Goal: Task Accomplishment & Management: Manage account settings

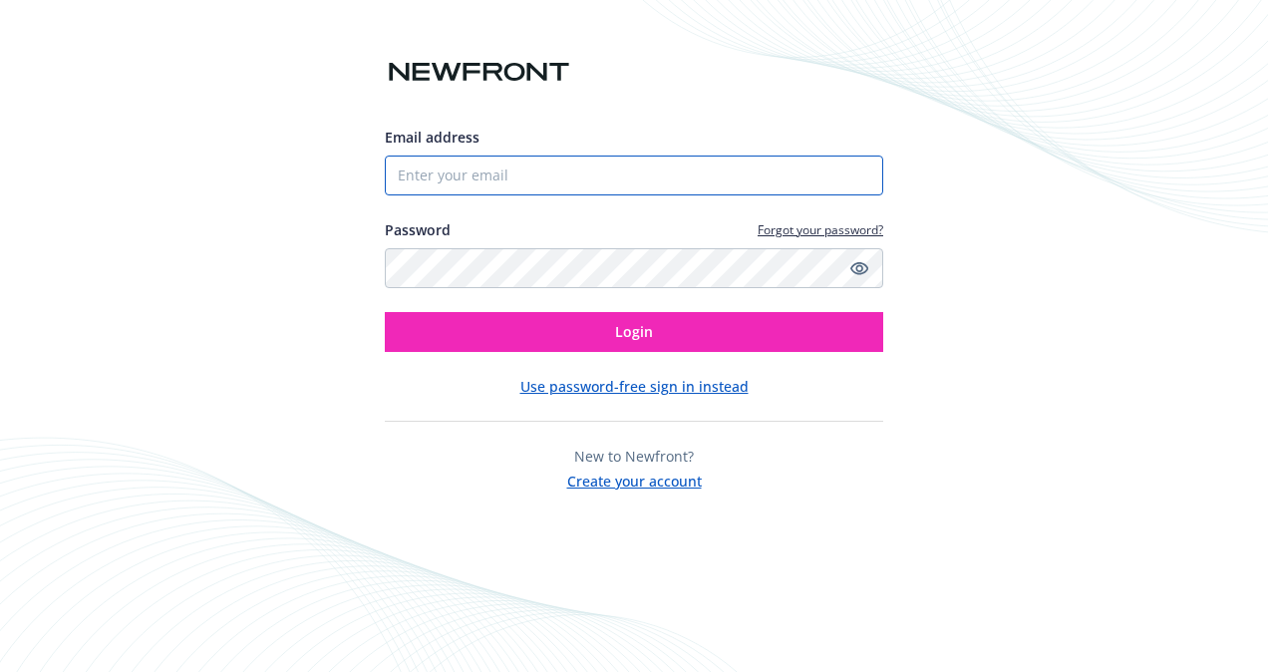
click at [611, 184] on input "Email address" at bounding box center [634, 175] width 498 height 40
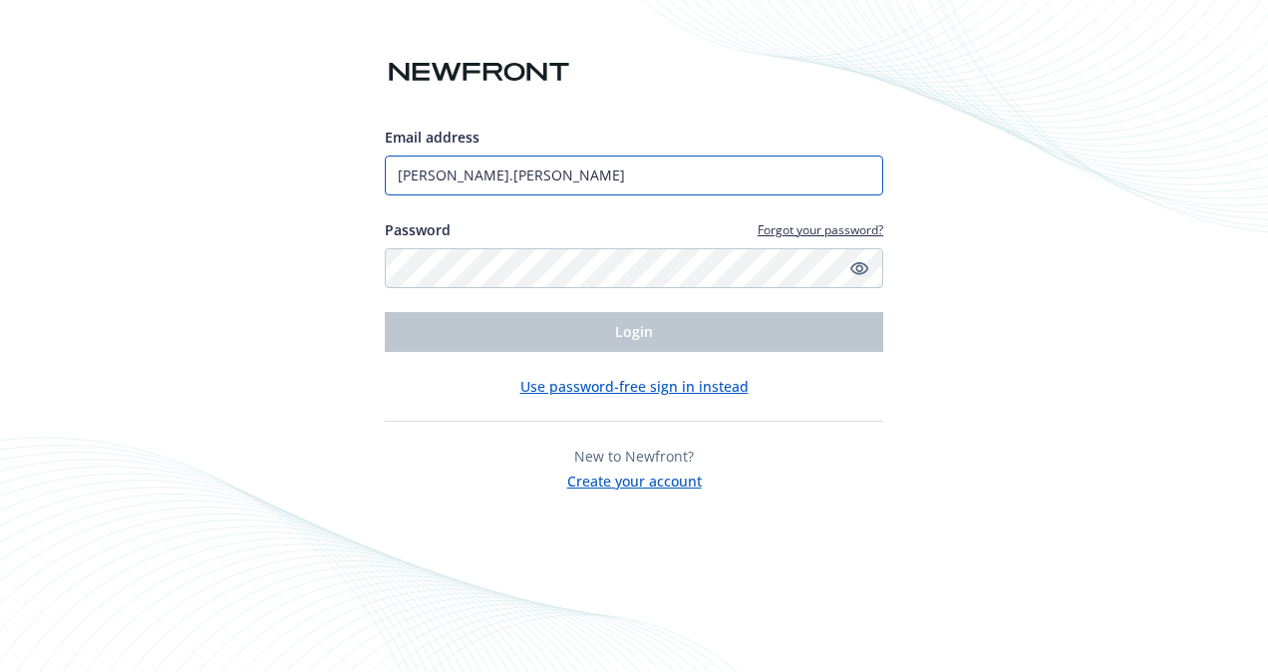
type input "[PERSON_NAME][EMAIL_ADDRESS][PERSON_NAME][DOMAIN_NAME]"
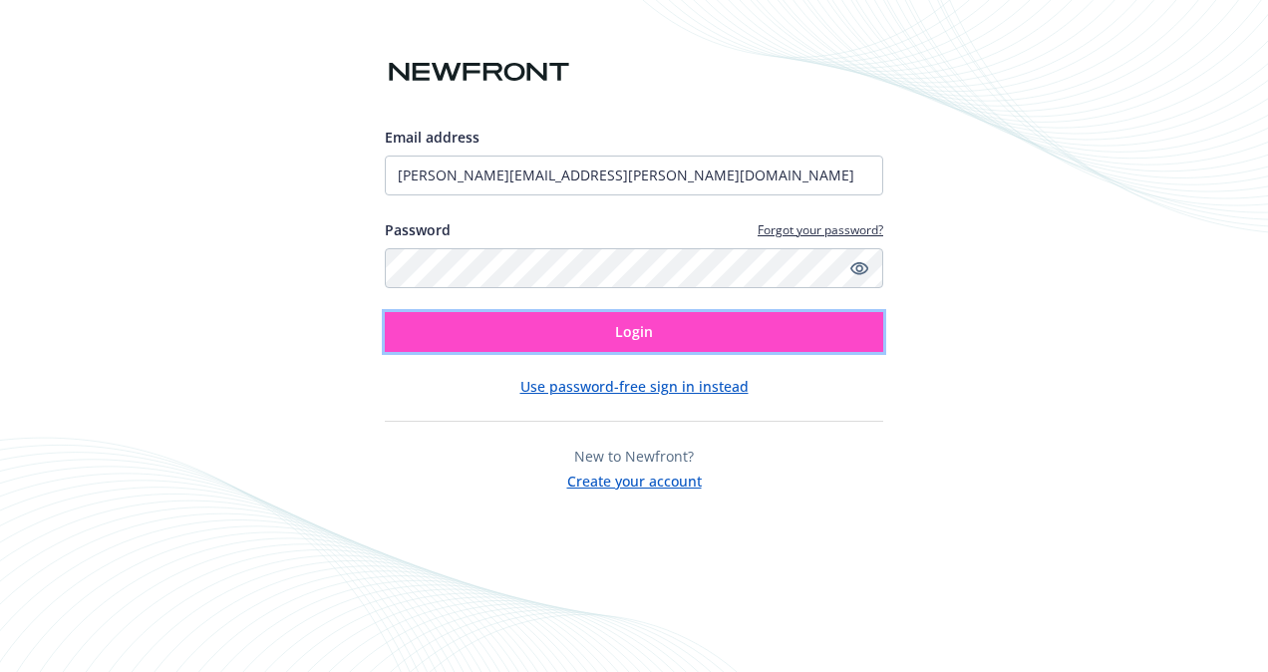
click at [658, 329] on button "Login" at bounding box center [634, 332] width 498 height 40
